Goal: Navigation & Orientation: Find specific page/section

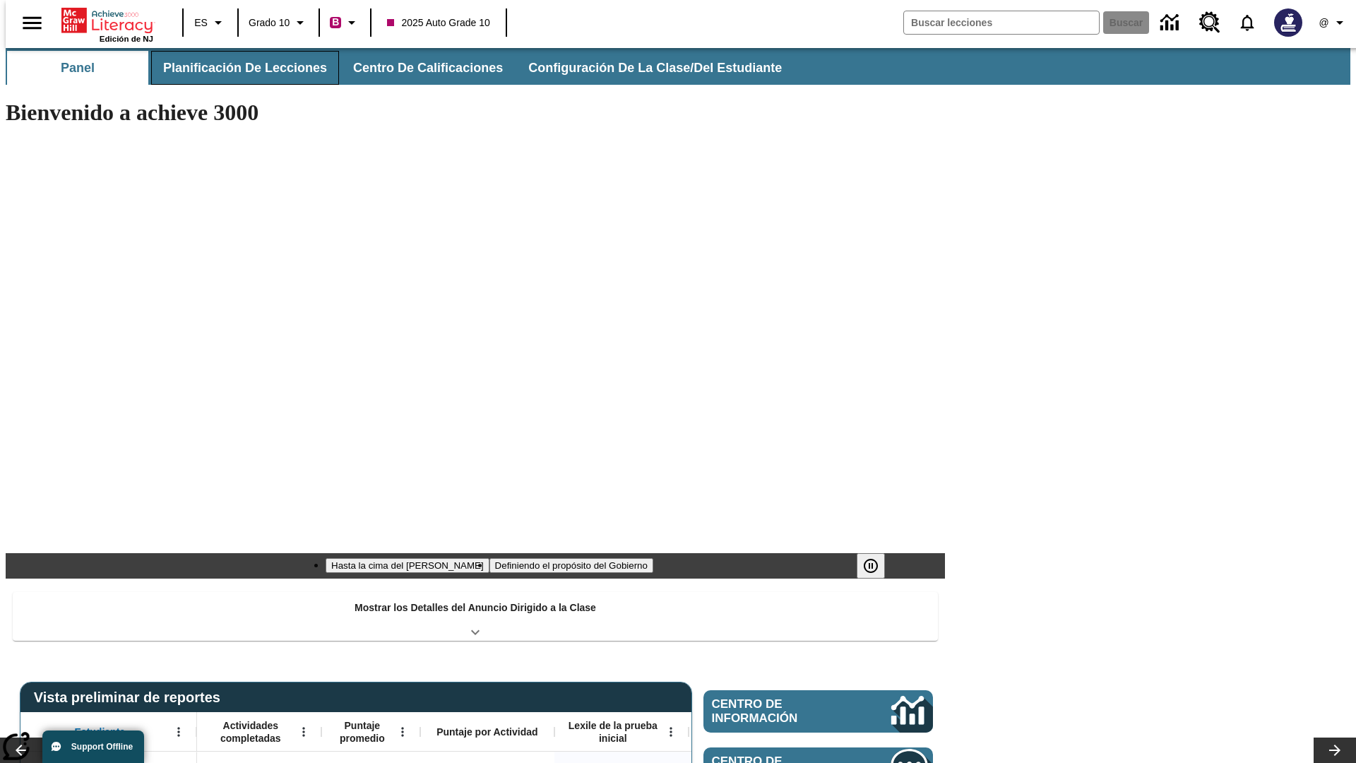
click at [237, 68] on span "Planificación de lecciones" at bounding box center [245, 68] width 164 height 16
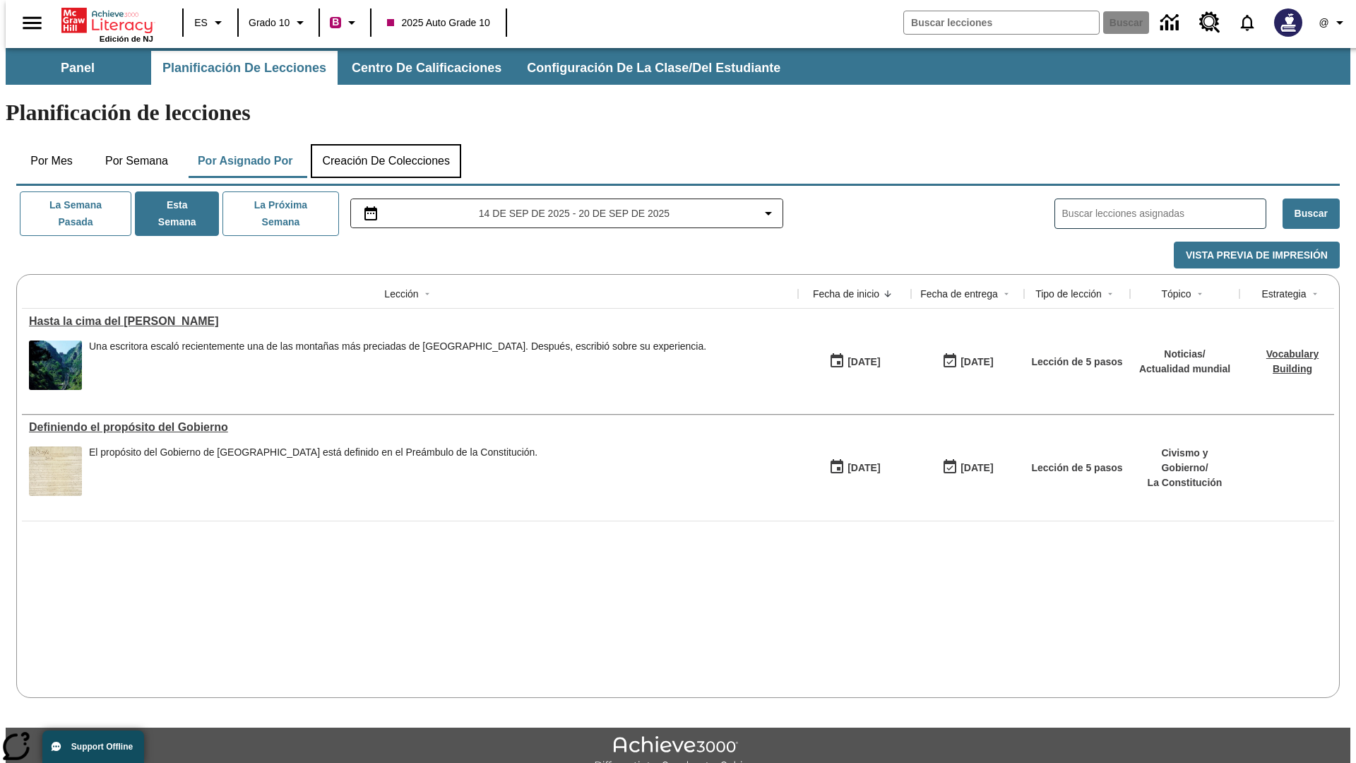
click at [386, 144] on button "Creación de colecciones" at bounding box center [386, 161] width 150 height 34
